Goal: Use online tool/utility: Utilize a website feature to perform a specific function

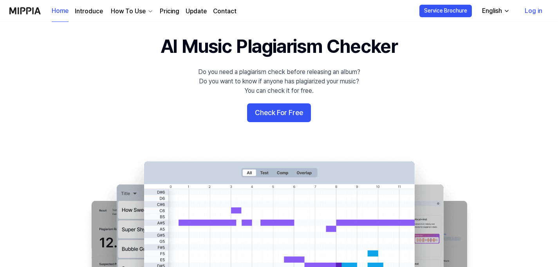
scroll to position [11, 0]
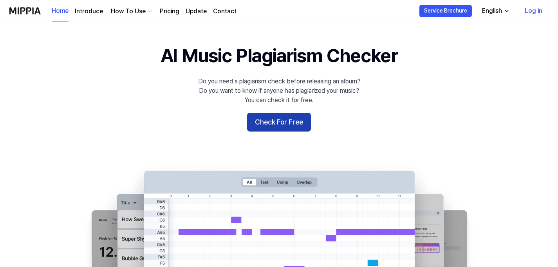
click at [304, 132] on button "Check For Free" at bounding box center [279, 122] width 64 height 19
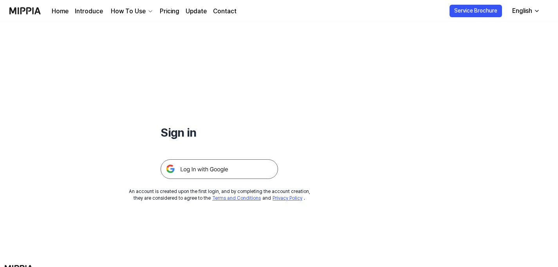
click at [278, 179] on img at bounding box center [220, 169] width 118 height 20
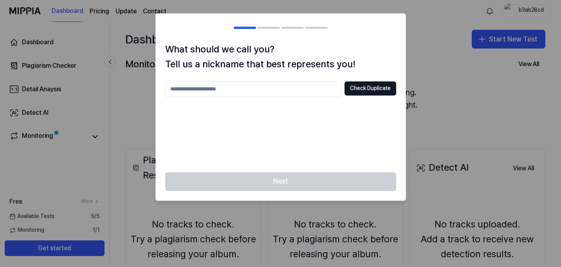
click at [213, 97] on input "text" at bounding box center [253, 89] width 176 height 16
type input "*****"
click at [373, 96] on button "Check Duplicate" at bounding box center [371, 88] width 52 height 14
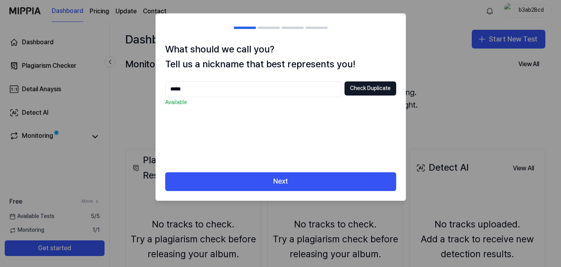
scroll to position [13, 0]
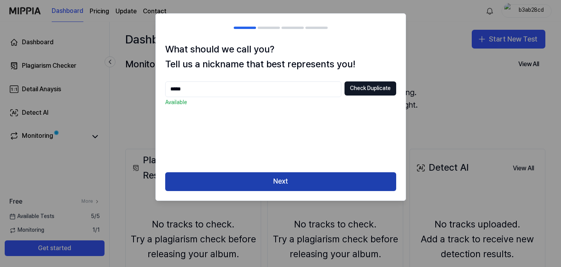
click at [297, 191] on button "Next" at bounding box center [280, 181] width 231 height 19
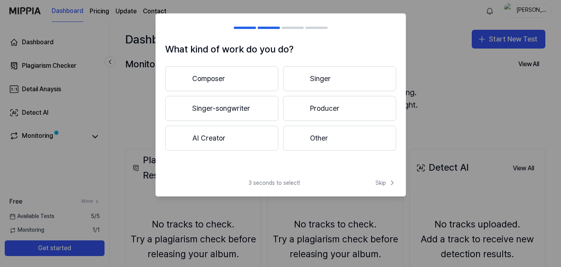
scroll to position [0, 0]
click at [229, 121] on button "Singer-songwriter" at bounding box center [221, 108] width 113 height 25
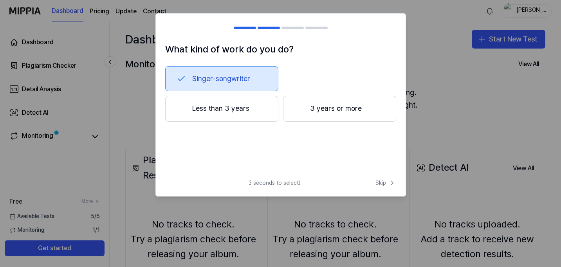
click at [346, 122] on button "3 years or more" at bounding box center [339, 109] width 113 height 26
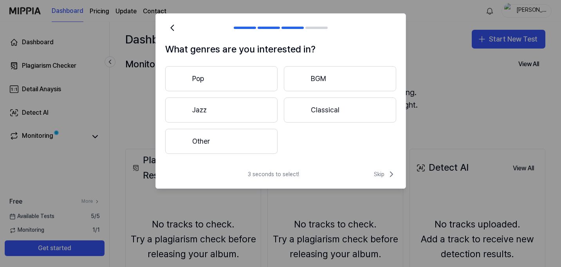
click at [215, 91] on button "Pop" at bounding box center [221, 78] width 112 height 25
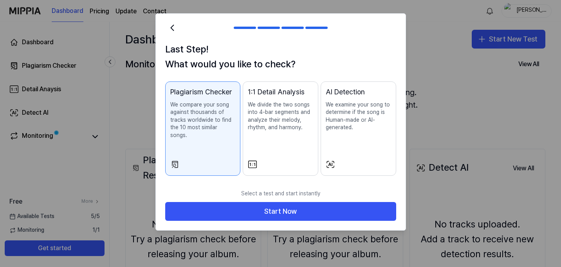
click at [219, 139] on p "We compare your song against thousands of tracks worldwide to find the 10 most …" at bounding box center [202, 120] width 65 height 38
click at [218, 139] on p "We compare your song against thousands of tracks worldwide to find the 10 most …" at bounding box center [202, 120] width 65 height 38
click at [206, 139] on p "We compare your song against thousands of tracks worldwide to find the 10 most …" at bounding box center [202, 120] width 65 height 38
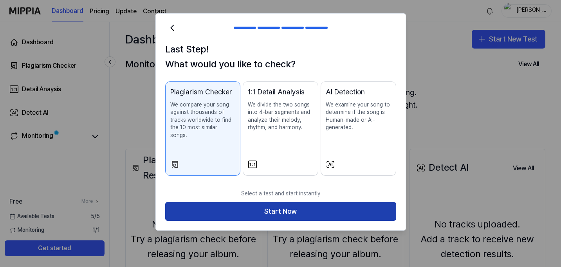
click at [274, 221] on button "Start Now" at bounding box center [280, 211] width 231 height 19
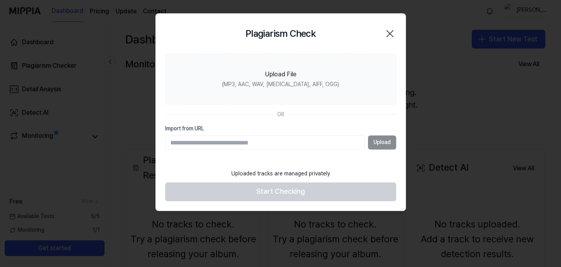
scroll to position [6, 0]
paste input "**********"
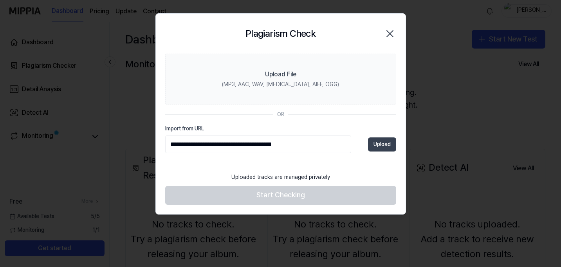
type input "**********"
click at [379, 152] on button "Upload" at bounding box center [382, 145] width 28 height 14
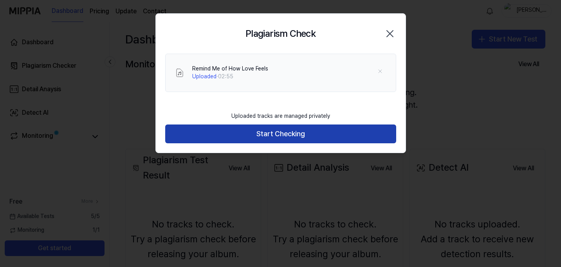
click at [294, 143] on button "Start Checking" at bounding box center [280, 134] width 231 height 19
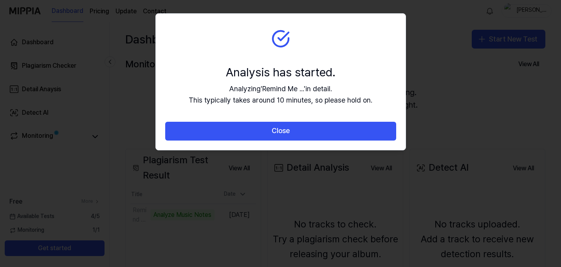
drag, startPoint x: 315, startPoint y: 40, endPoint x: 451, endPoint y: 68, distance: 138.6
click at [451, 68] on body "Dashboard Pricing Update Contact Flory Dashboard Plagiarism Checker Detail Anay…" at bounding box center [280, 133] width 561 height 267
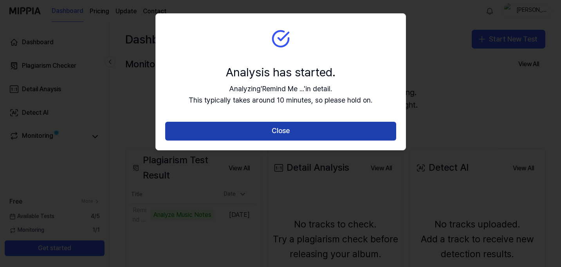
click at [313, 141] on button "Close" at bounding box center [280, 131] width 231 height 19
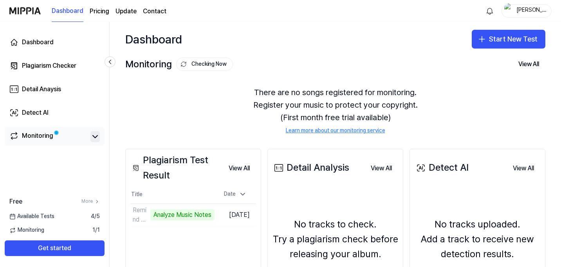
click at [100, 141] on icon at bounding box center [95, 136] width 9 height 9
click at [98, 138] on icon at bounding box center [95, 137] width 5 height 2
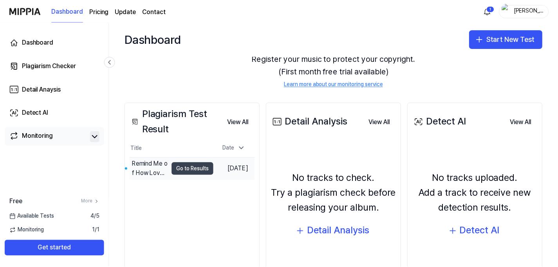
scroll to position [47, 0]
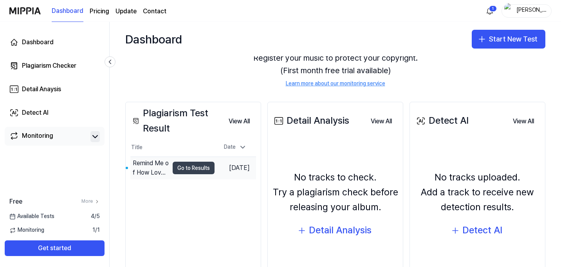
click at [205, 174] on button "Go to Results" at bounding box center [194, 168] width 42 height 13
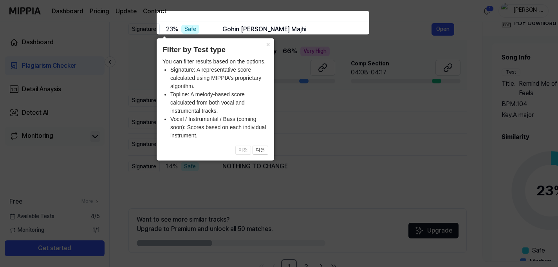
scroll to position [110, 0]
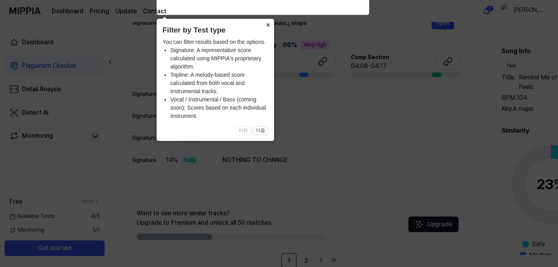
click at [268, 23] on button "×" at bounding box center [268, 24] width 13 height 11
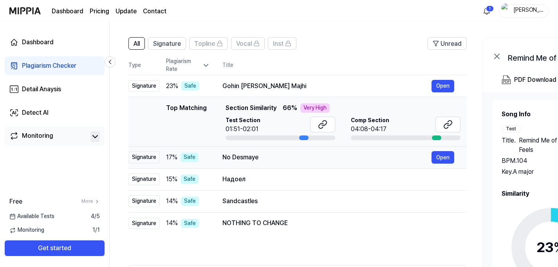
scroll to position [47, 0]
click at [210, 70] on icon at bounding box center [206, 66] width 8 height 8
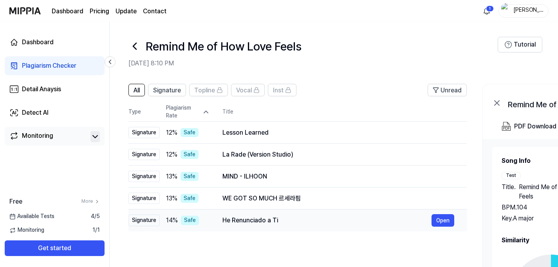
scroll to position [0, 0]
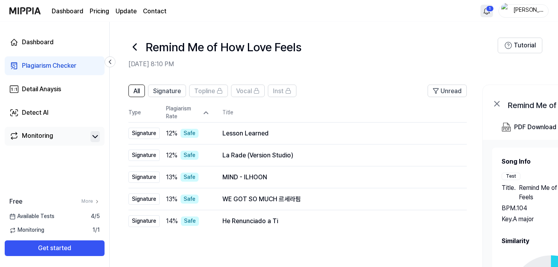
click at [473, 12] on html "Dashboard Pricing Update Contact 1 Flory Dashboard Plagiarism Checker Detail An…" at bounding box center [279, 133] width 558 height 267
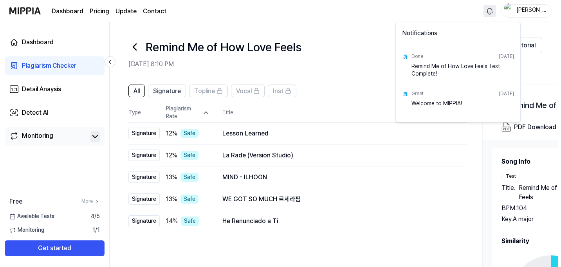
click at [354, 16] on html "Dashboard Pricing Update Contact Flory Dashboard Plagiarism Checker Detail Anay…" at bounding box center [280, 133] width 561 height 267
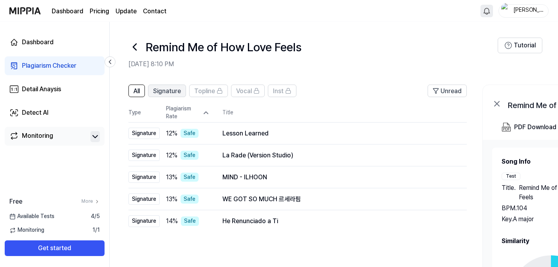
click at [181, 96] on span "Signature" at bounding box center [167, 91] width 28 height 9
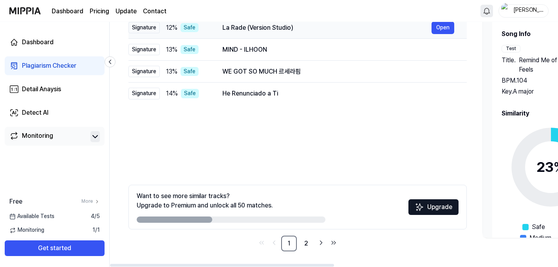
scroll to position [226, 0]
click at [314, 236] on link "2" at bounding box center [307, 244] width 16 height 16
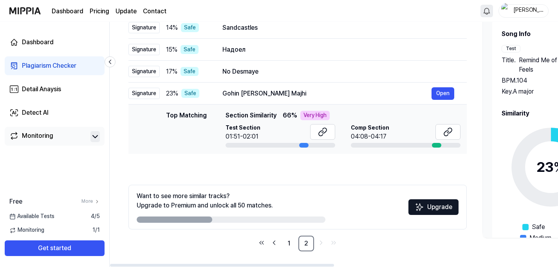
scroll to position [167, 0]
click at [455, 100] on button "Open" at bounding box center [443, 93] width 23 height 13
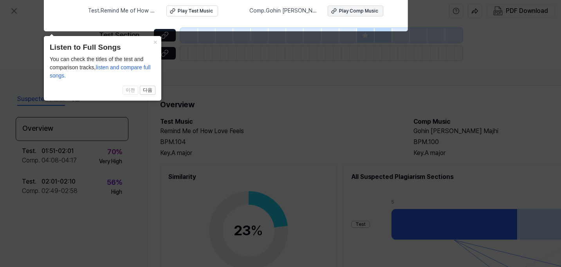
click at [358, 12] on div "Play Comp Music" at bounding box center [358, 11] width 39 height 7
